Goal: Task Accomplishment & Management: Complete application form

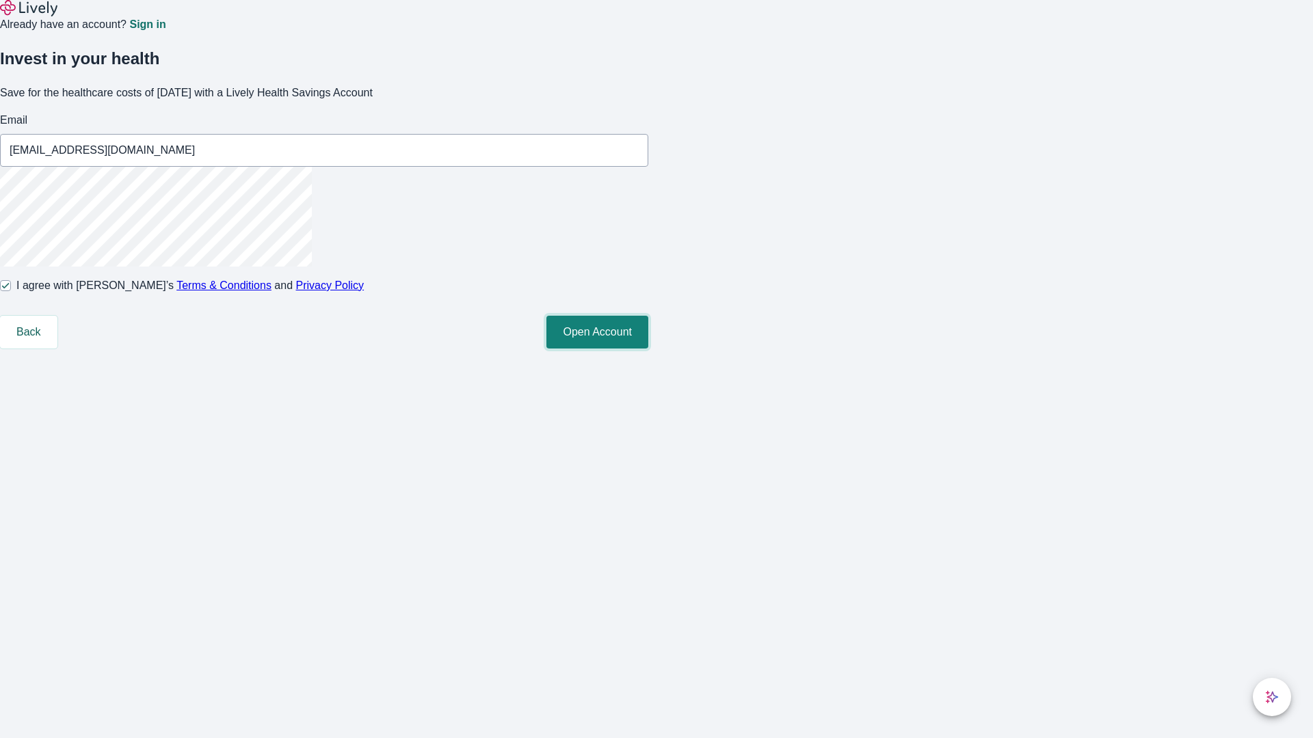
click at [648, 349] on button "Open Account" at bounding box center [597, 332] width 102 height 33
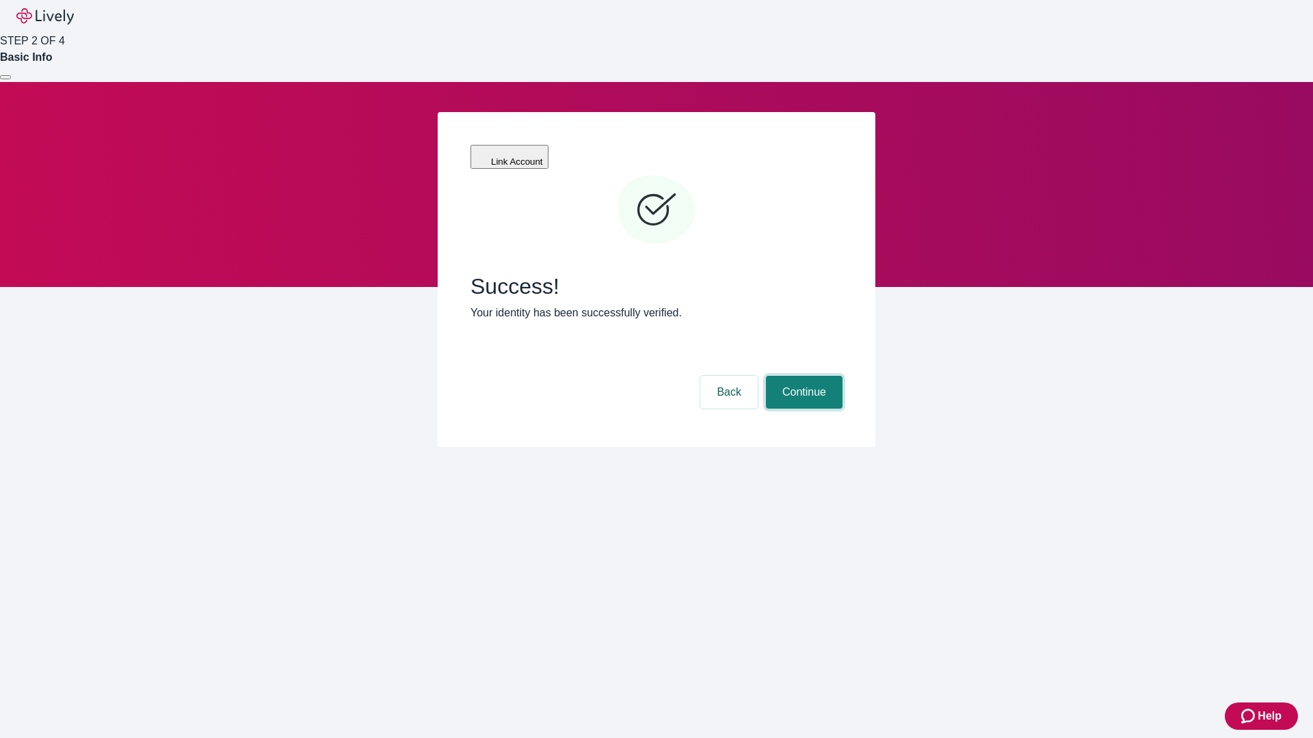
click at [802, 376] on button "Continue" at bounding box center [804, 392] width 77 height 33
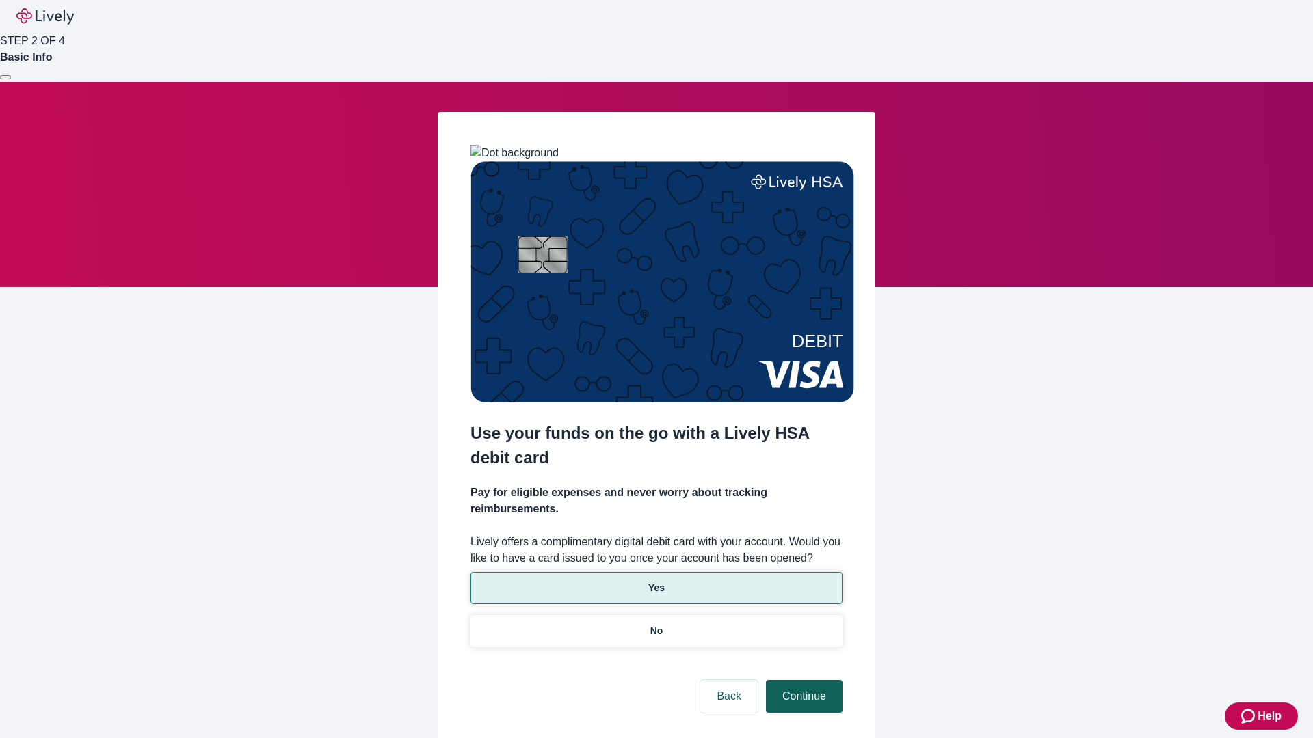
click at [656, 624] on p "No" at bounding box center [656, 631] width 13 height 14
click at [802, 680] on button "Continue" at bounding box center [804, 696] width 77 height 33
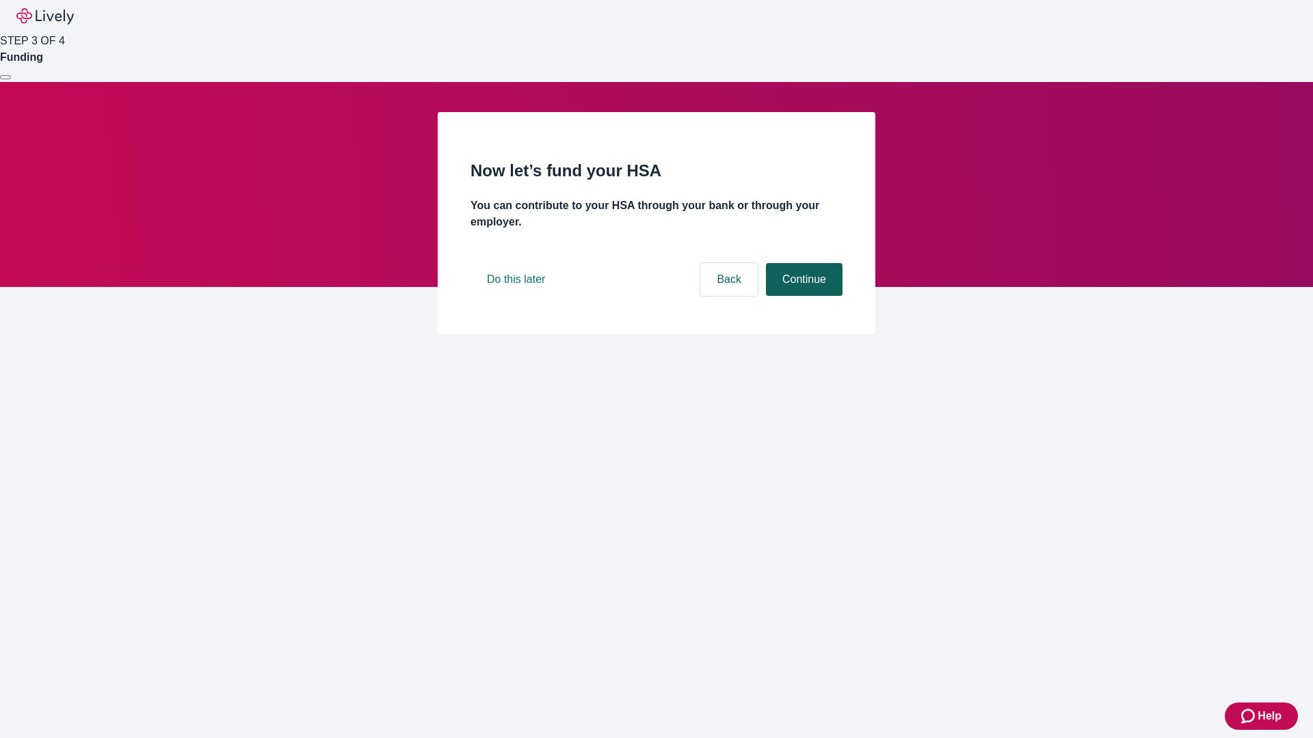
click at [802, 296] on button "Continue" at bounding box center [804, 279] width 77 height 33
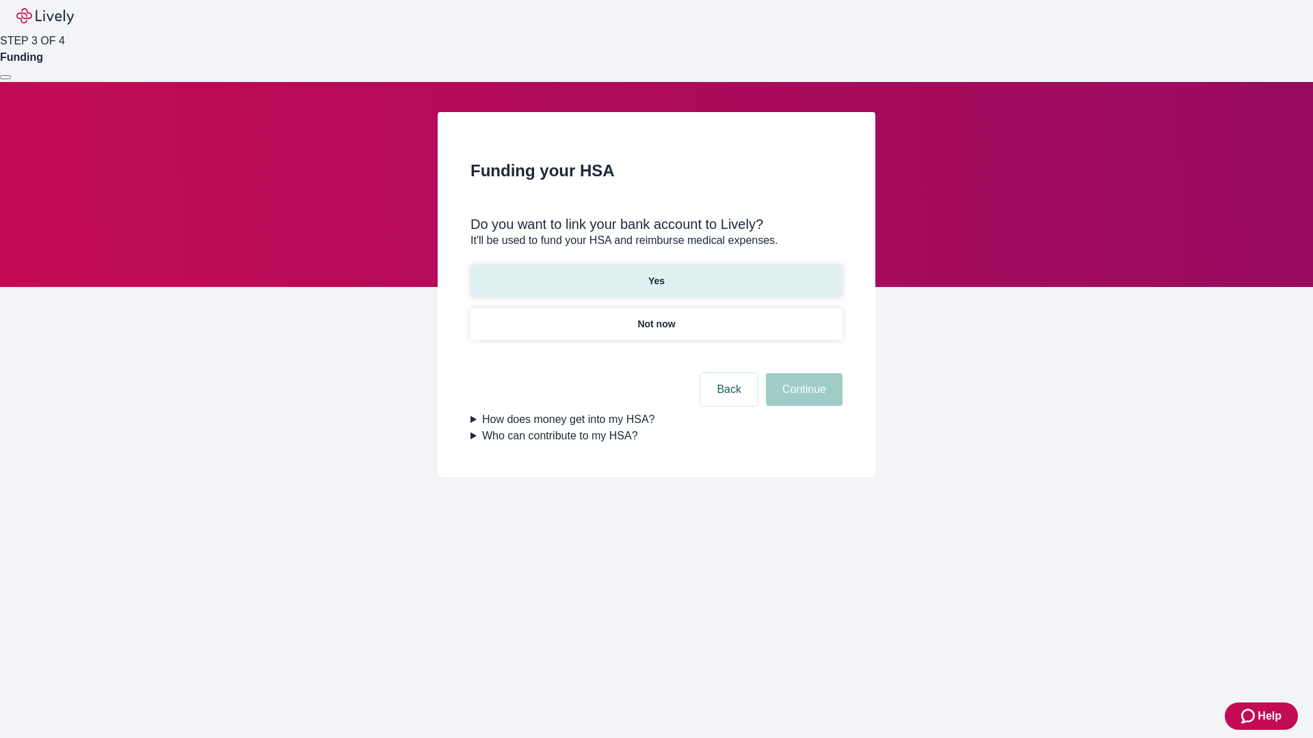
click at [656, 274] on p "Yes" at bounding box center [656, 281] width 16 height 14
click at [802, 373] on button "Continue" at bounding box center [804, 389] width 77 height 33
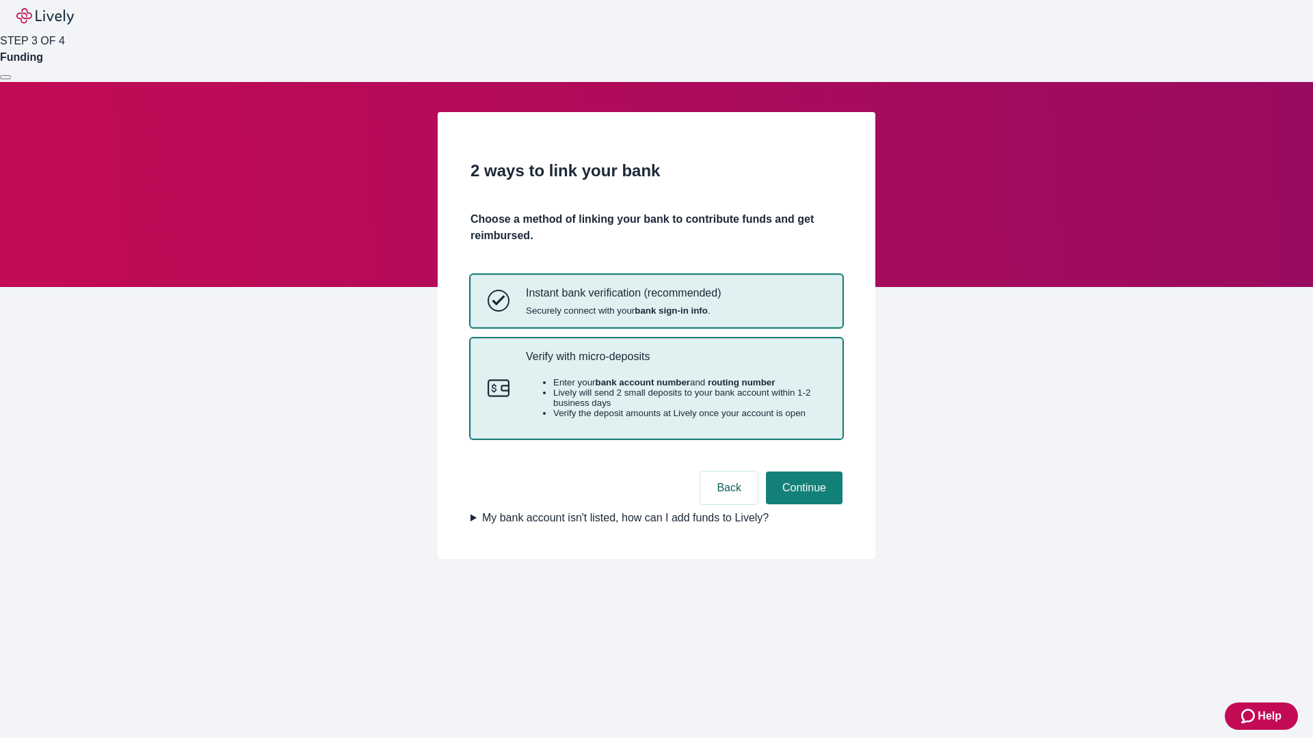
click at [675, 363] on p "Verify with micro-deposits" at bounding box center [675, 356] width 299 height 13
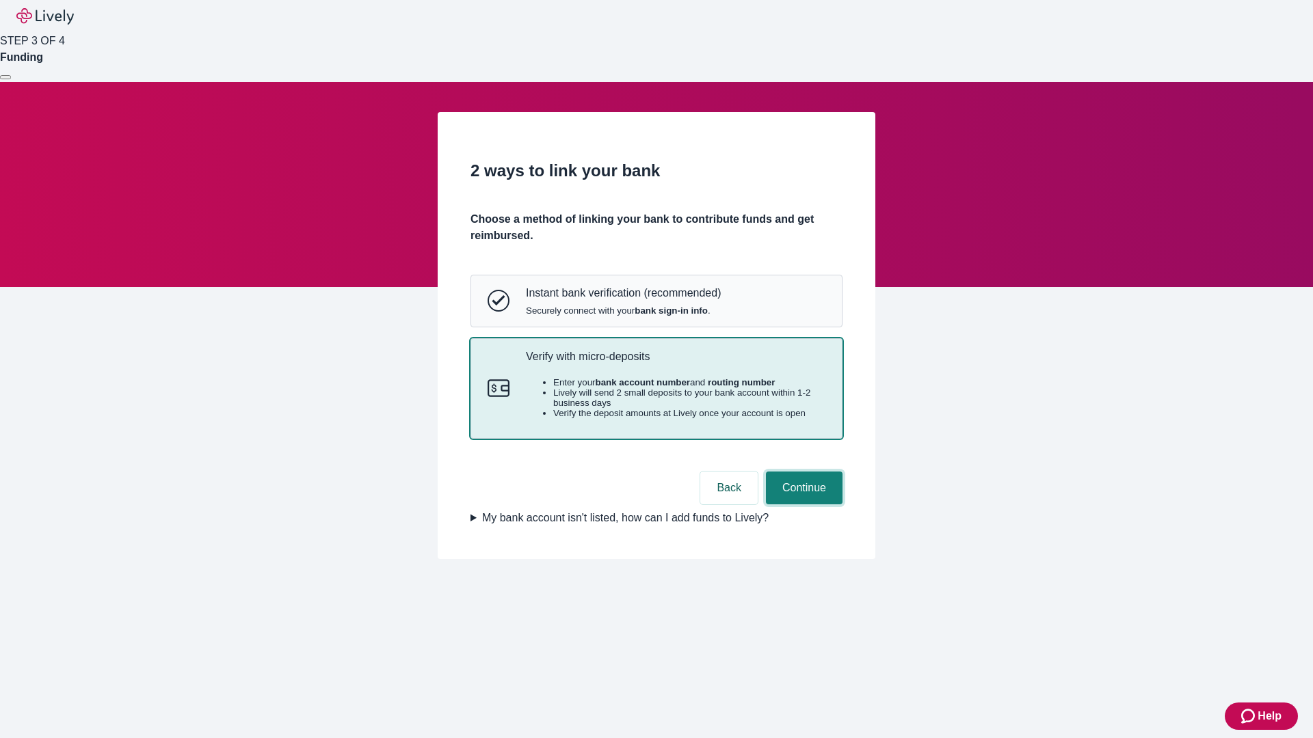
click at [802, 505] on button "Continue" at bounding box center [804, 488] width 77 height 33
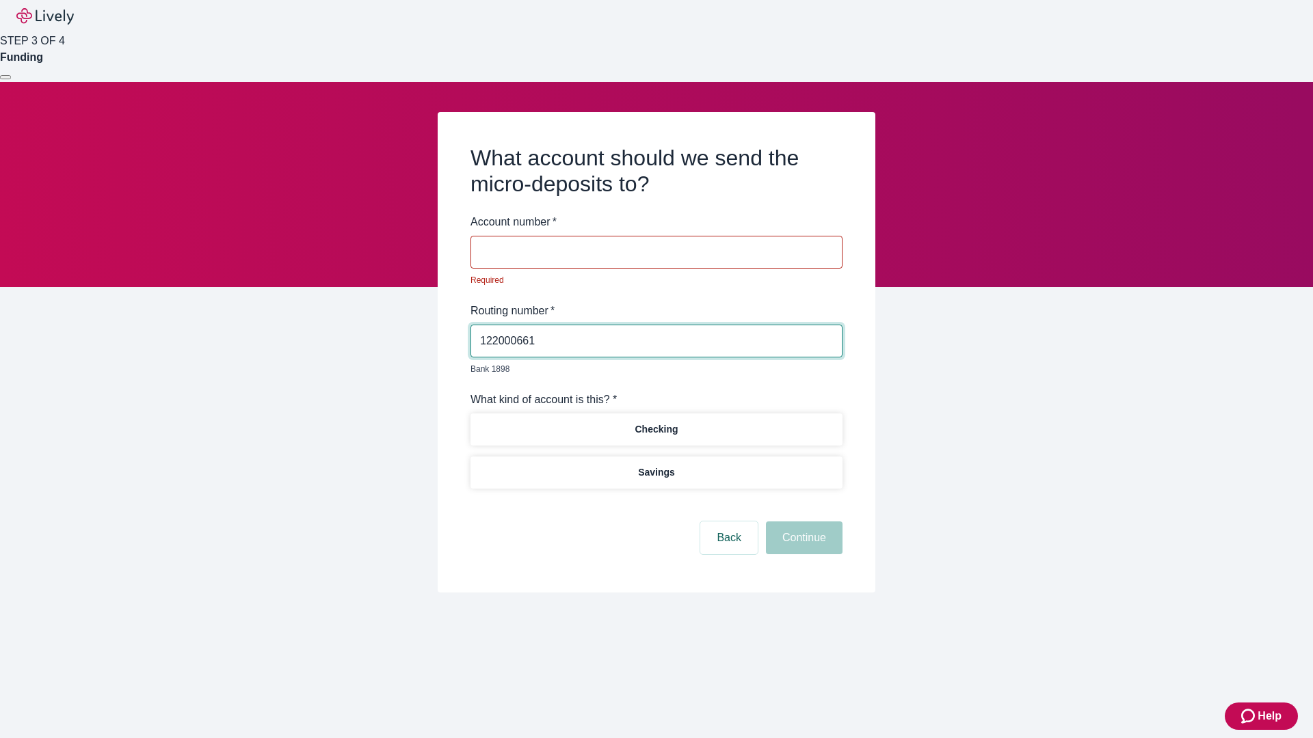
type input "122000661"
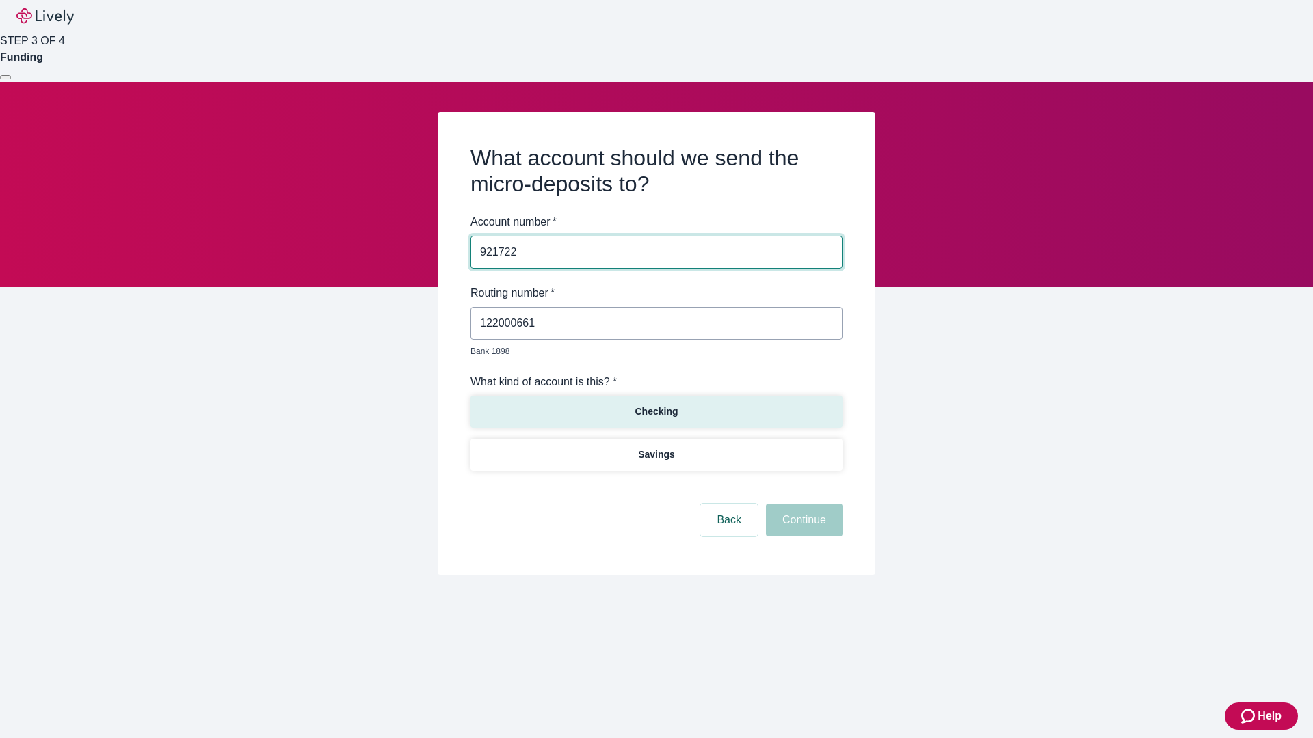
type input "921722"
click at [656, 405] on p "Checking" at bounding box center [655, 412] width 43 height 14
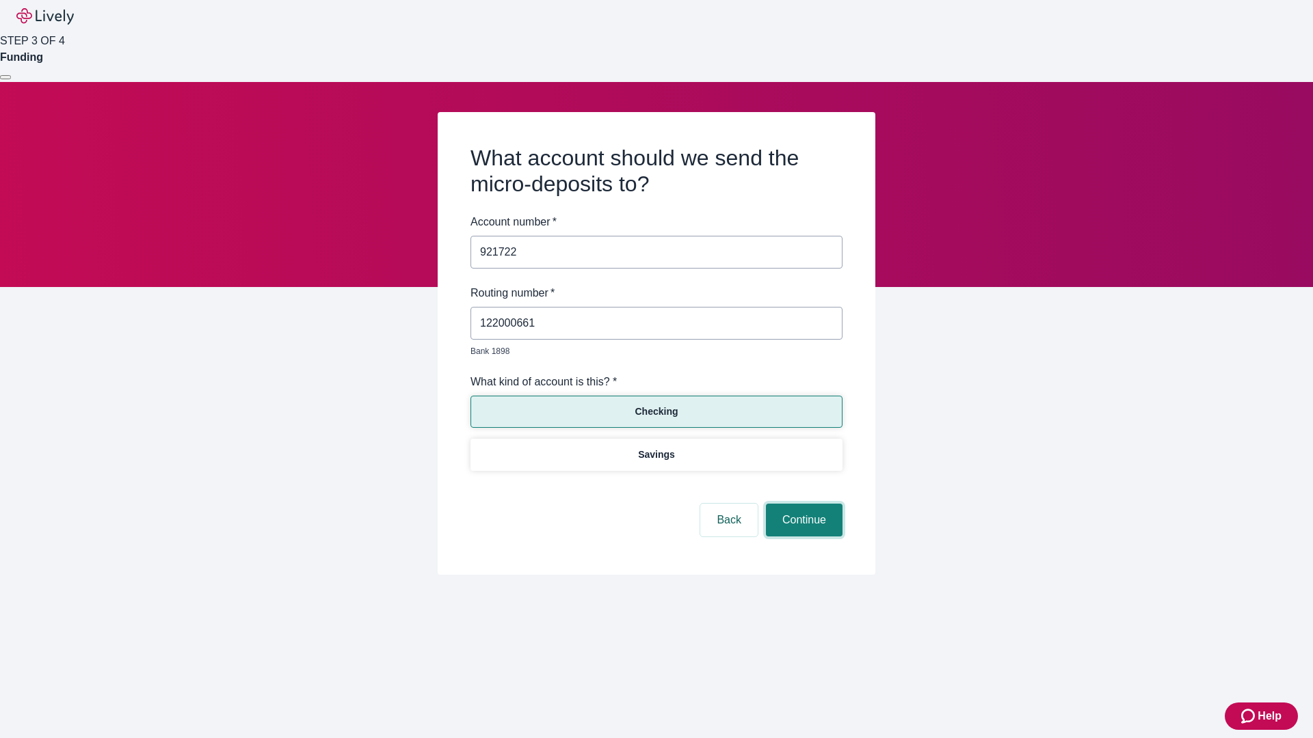
click at [802, 505] on button "Continue" at bounding box center [804, 520] width 77 height 33
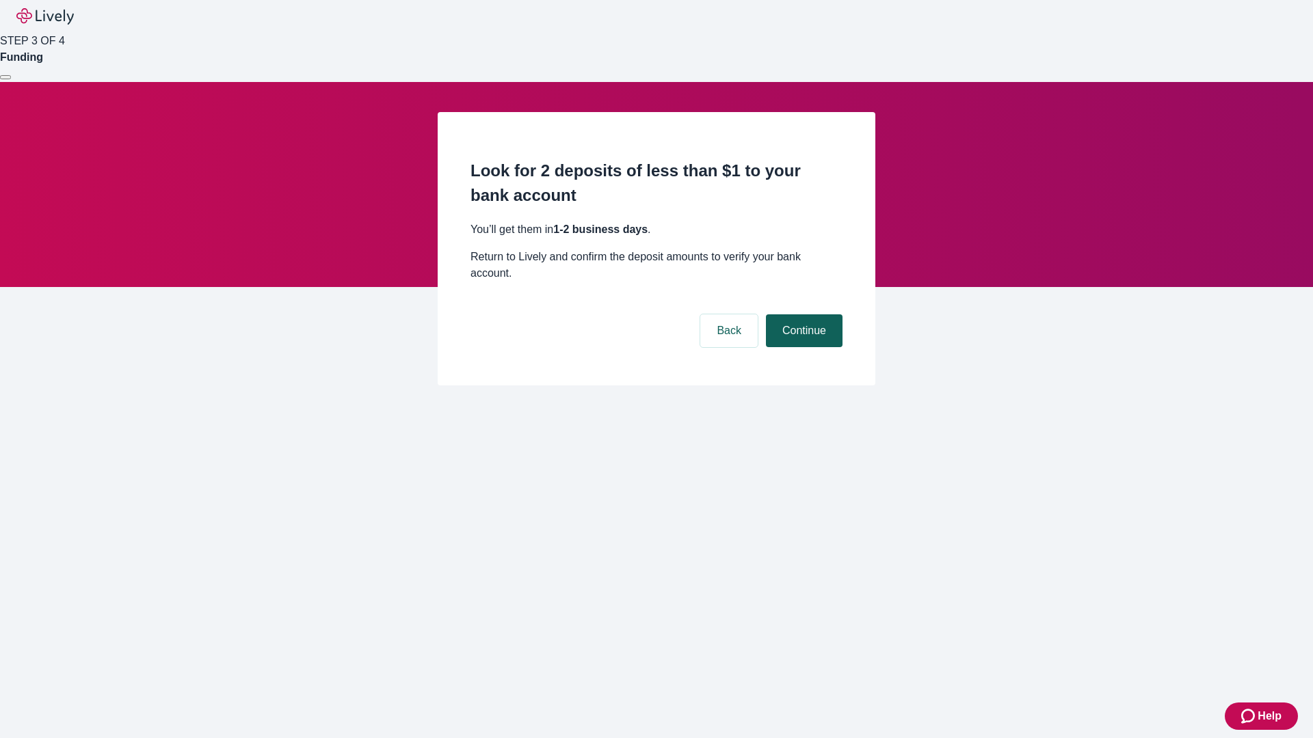
click at [802, 314] on button "Continue" at bounding box center [804, 330] width 77 height 33
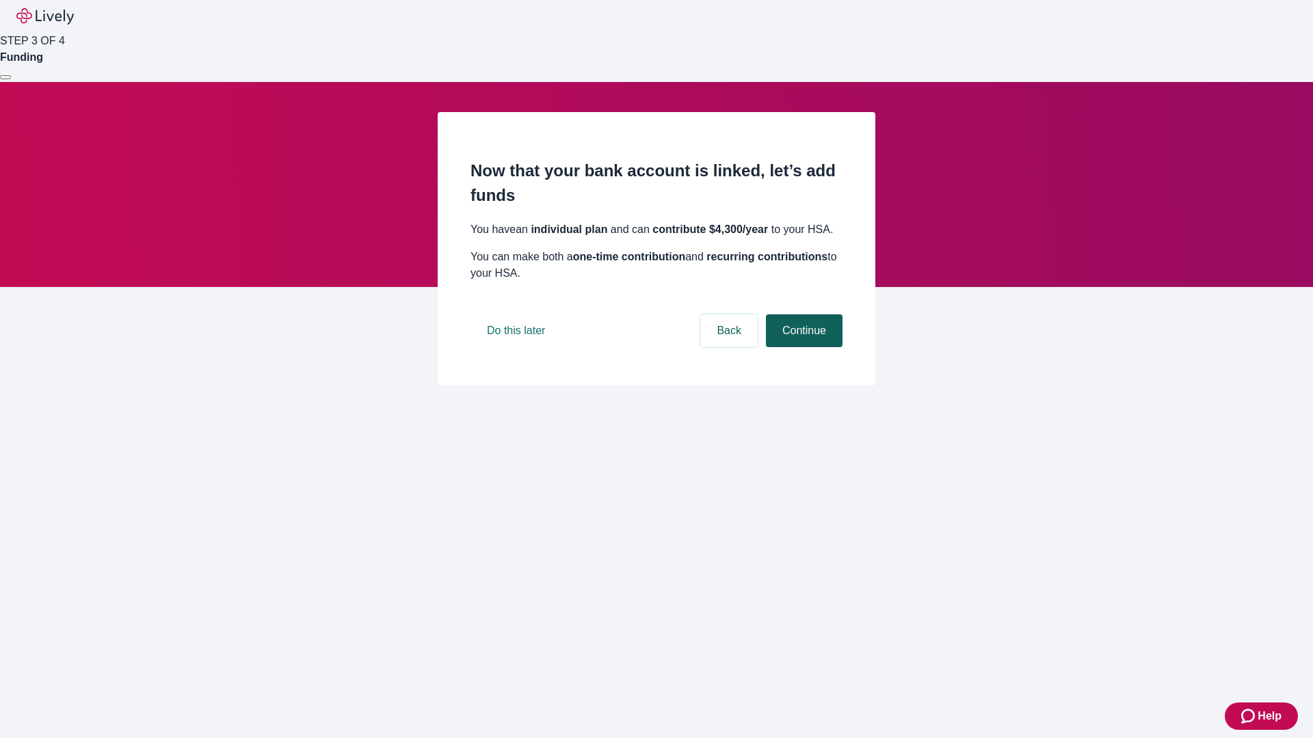
click at [802, 347] on button "Continue" at bounding box center [804, 330] width 77 height 33
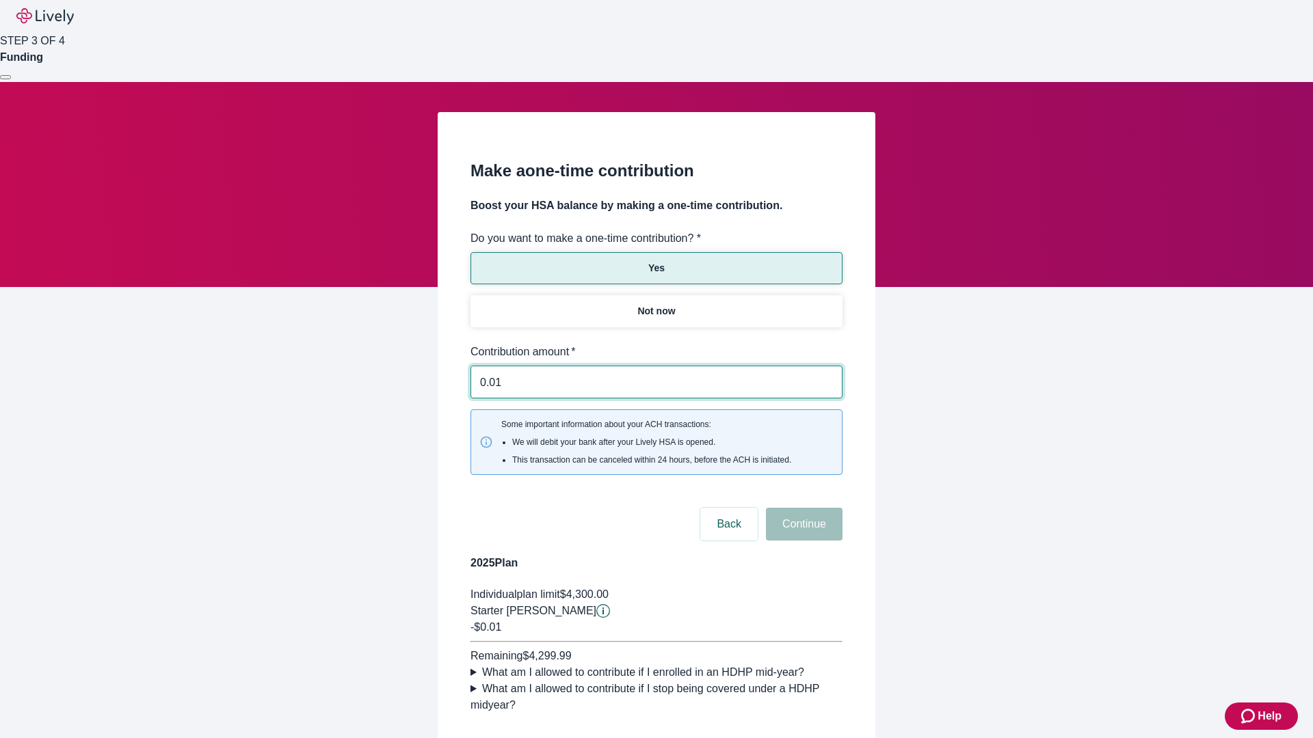
type input "0.01"
click at [802, 508] on button "Continue" at bounding box center [804, 524] width 77 height 33
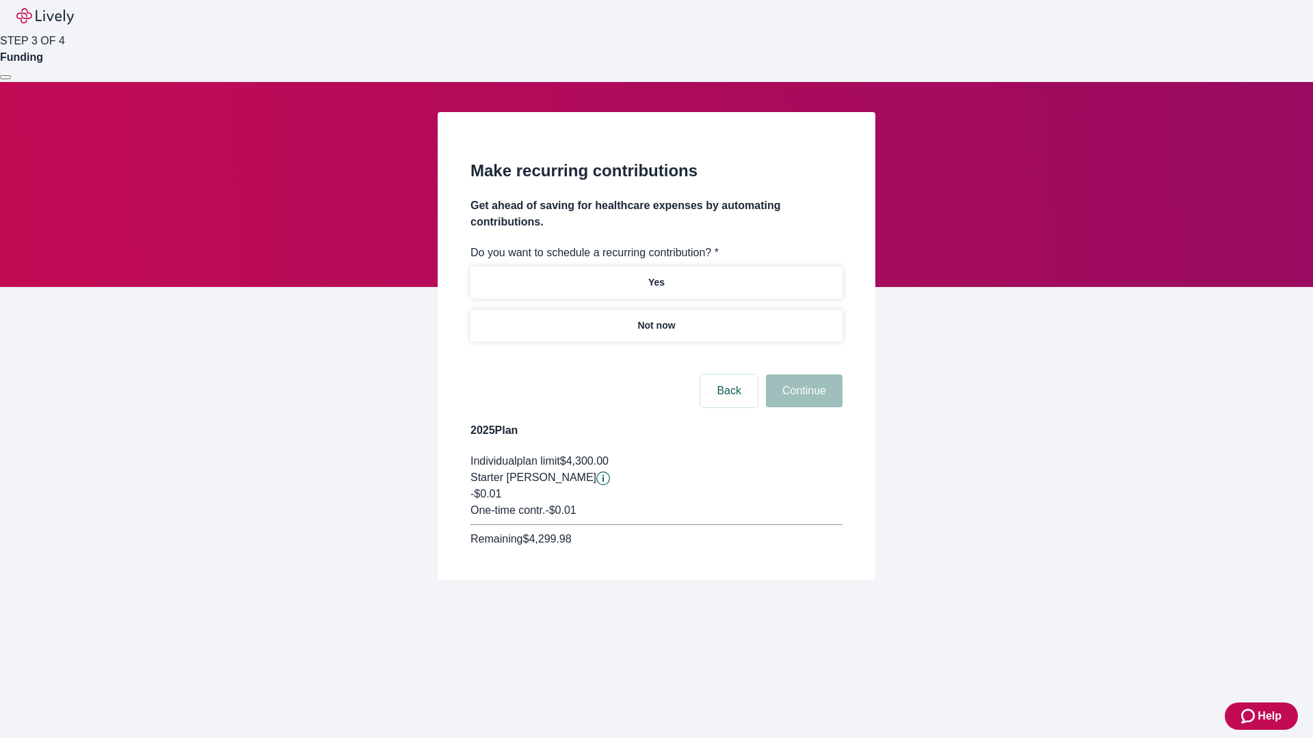
click at [656, 319] on p "Not now" at bounding box center [656, 326] width 38 height 14
click at [802, 375] on button "Continue" at bounding box center [804, 391] width 77 height 33
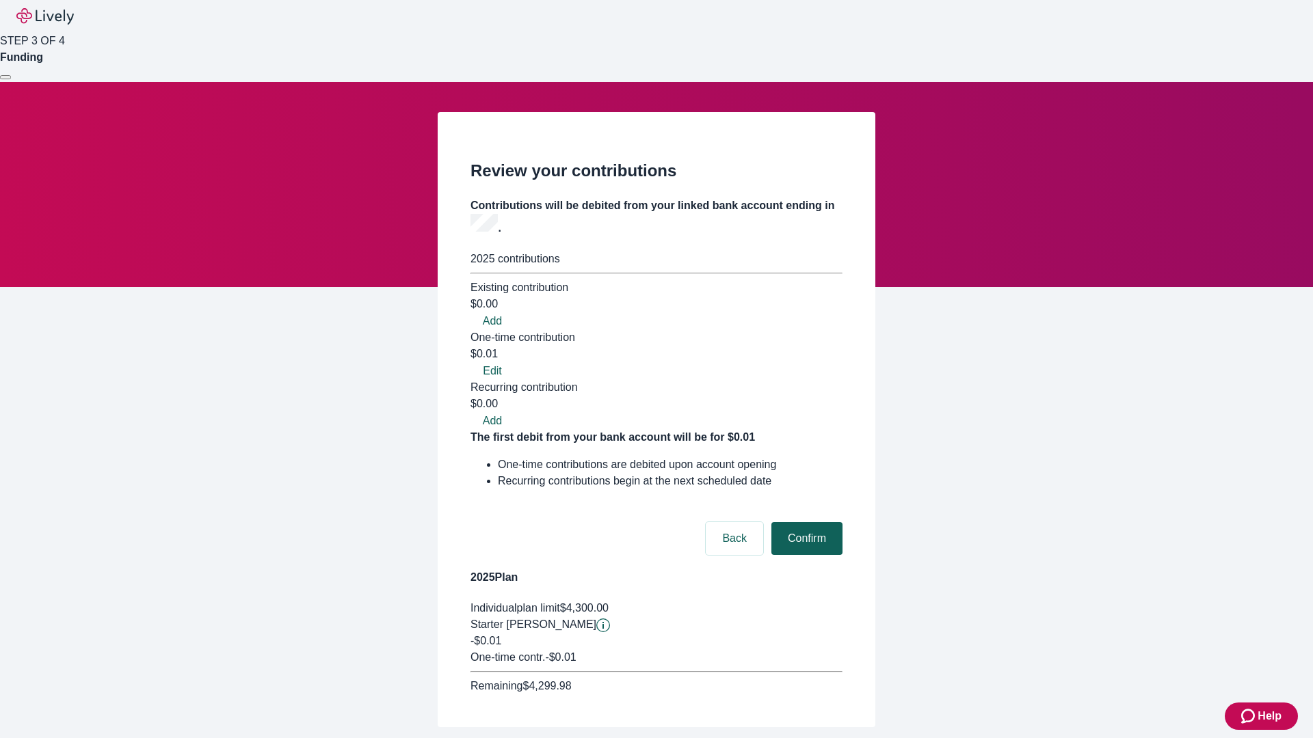
click at [805, 522] on button "Confirm" at bounding box center [806, 538] width 71 height 33
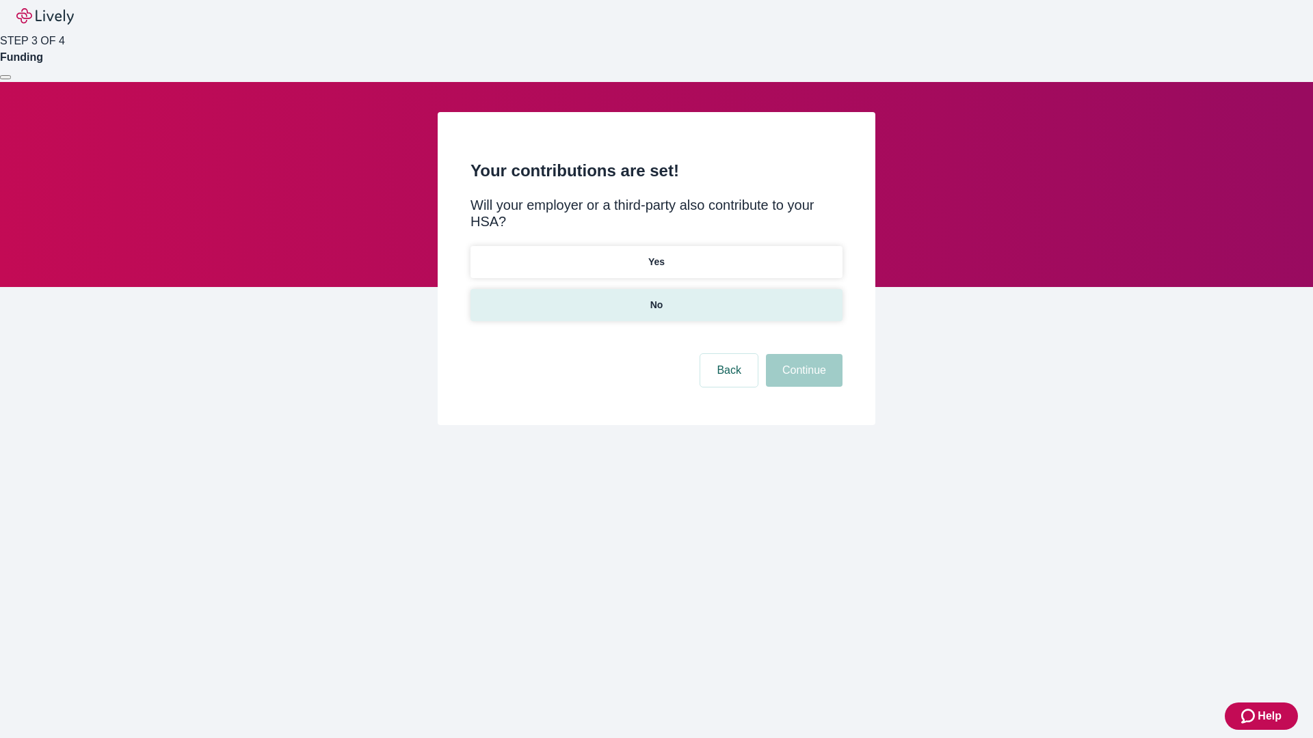
click at [656, 298] on p "No" at bounding box center [656, 305] width 13 height 14
click at [802, 354] on button "Continue" at bounding box center [804, 370] width 77 height 33
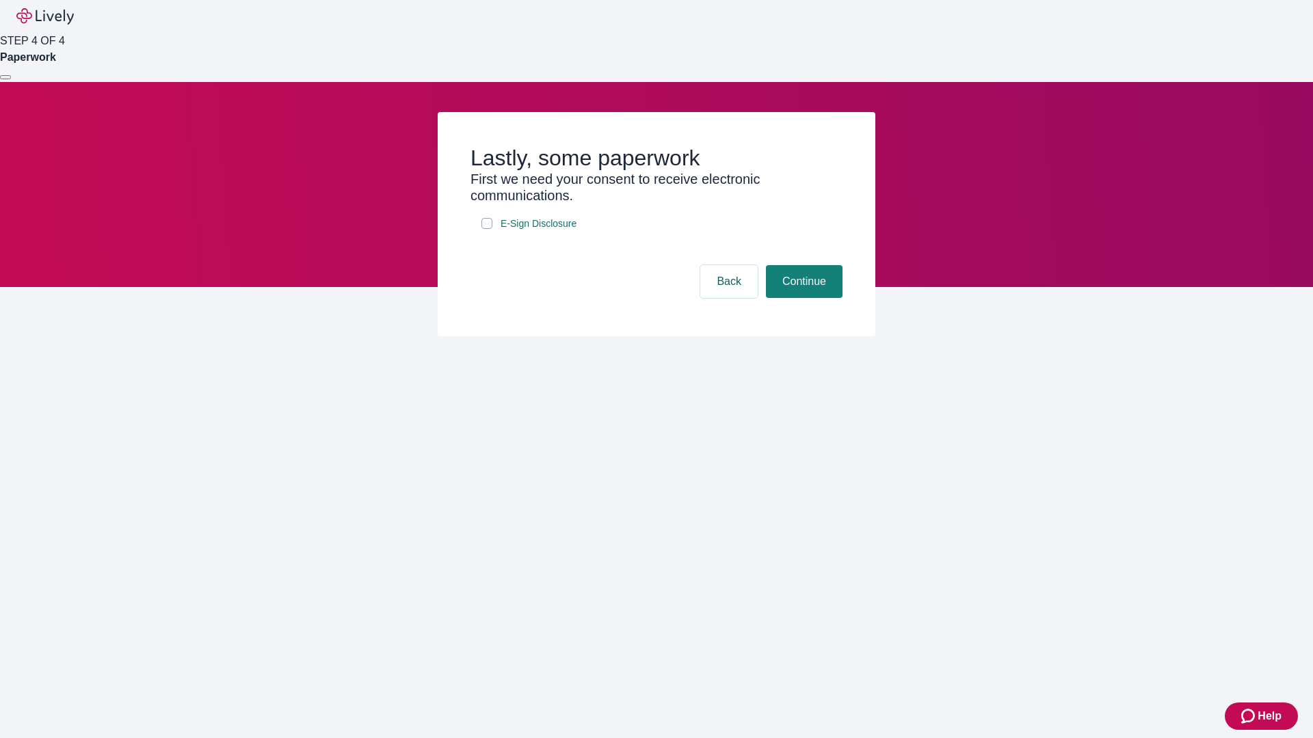
click at [487, 229] on input "E-Sign Disclosure" at bounding box center [486, 223] width 11 height 11
checkbox input "true"
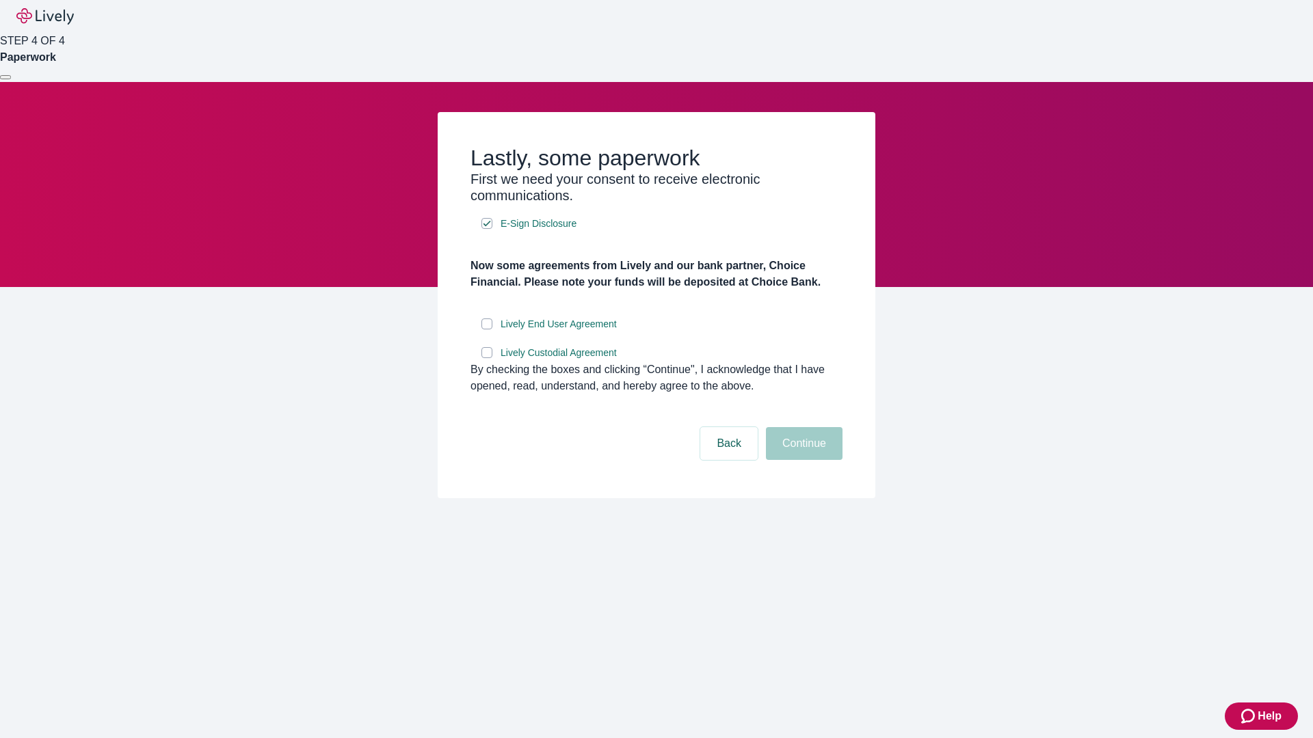
click at [487, 330] on input "Lively End User Agreement" at bounding box center [486, 324] width 11 height 11
checkbox input "true"
click at [487, 358] on input "Lively Custodial Agreement" at bounding box center [486, 352] width 11 height 11
checkbox input "true"
click at [802, 460] on button "Continue" at bounding box center [804, 443] width 77 height 33
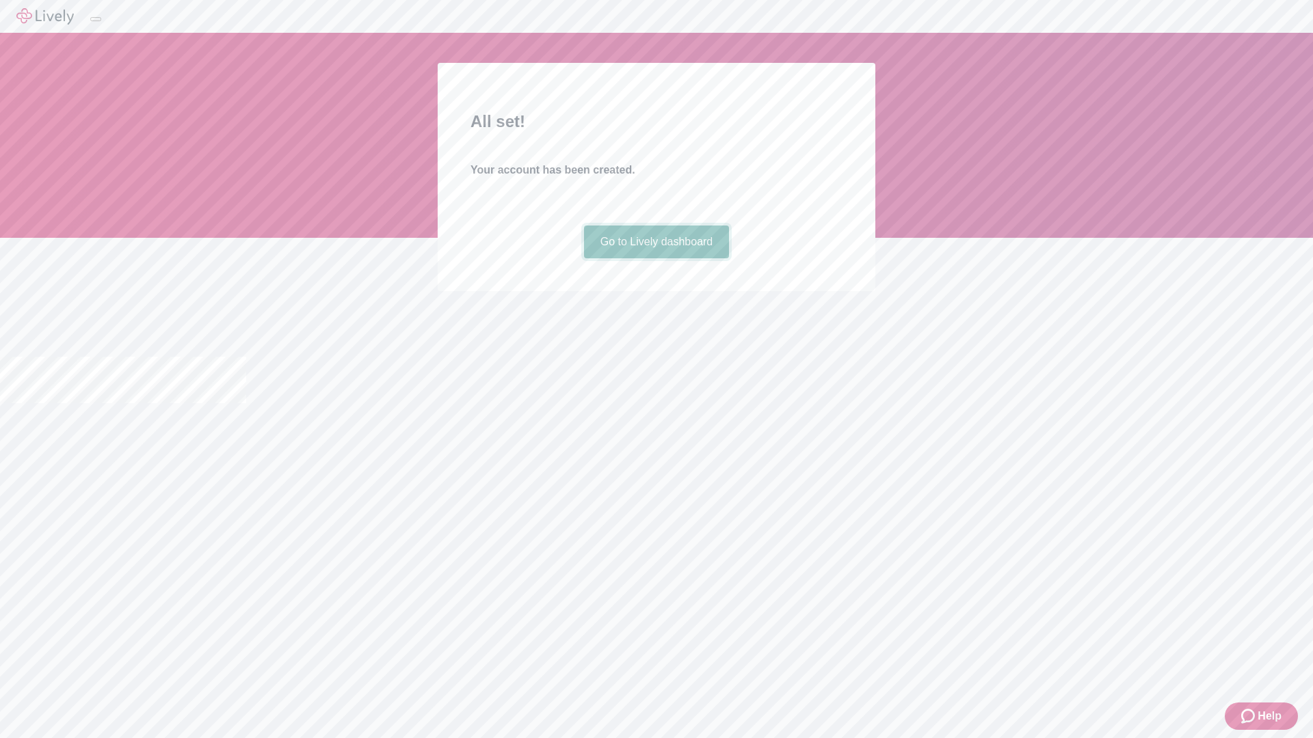
click at [656, 258] on link "Go to Lively dashboard" at bounding box center [657, 242] width 146 height 33
